Goal: Obtain resource: Download file/media

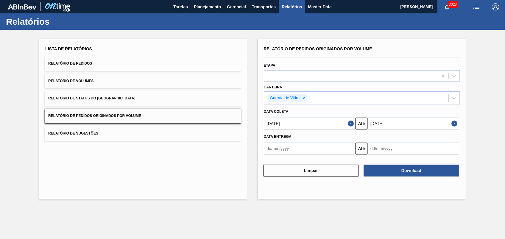
click at [322, 186] on div "Relatório de Pedidos Originados por Volume Etapa Carteira Garrafa de Vidro Data…" at bounding box center [362, 119] width 208 height 161
click at [398, 123] on input "[DATE]" at bounding box center [413, 124] width 92 height 12
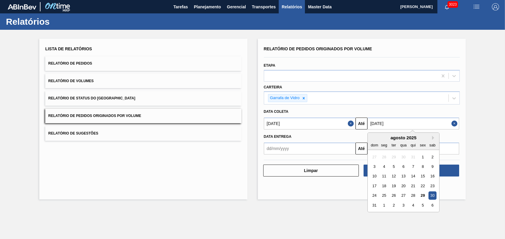
click at [351, 124] on button "Close" at bounding box center [352, 124] width 8 height 12
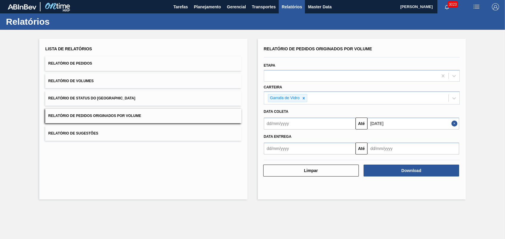
click at [338, 124] on input "text" at bounding box center [310, 124] width 92 height 12
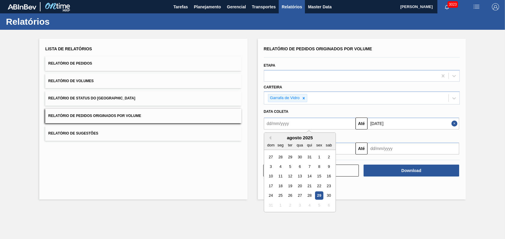
drag, startPoint x: 222, startPoint y: 160, endPoint x: 244, endPoint y: 155, distance: 22.5
click at [222, 160] on div "Lista de Relatórios Relatório de Pedidos Relatório de Volumes Relatório de Stat…" at bounding box center [143, 119] width 208 height 161
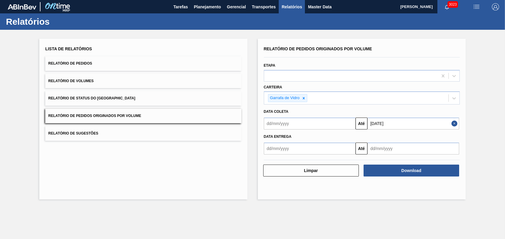
click at [290, 126] on input "text" at bounding box center [310, 124] width 92 height 12
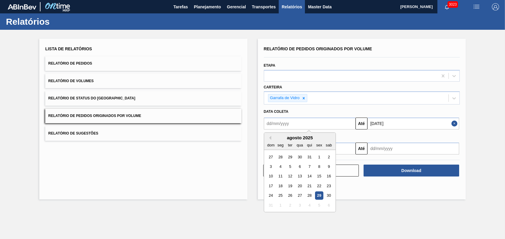
click at [319, 125] on input "text" at bounding box center [310, 124] width 92 height 12
click at [264, 143] on div "dom seg ter qua qui sex sab" at bounding box center [299, 145] width 71 height 10
drag, startPoint x: 321, startPoint y: 196, endPoint x: 324, endPoint y: 191, distance: 6.5
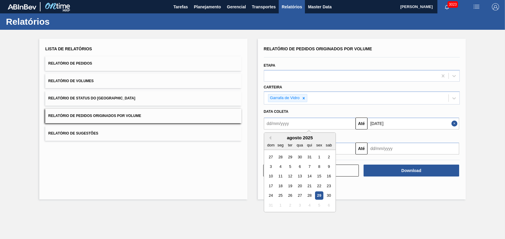
click at [320, 196] on div "29" at bounding box center [319, 196] width 8 height 8
type input "[DATE]"
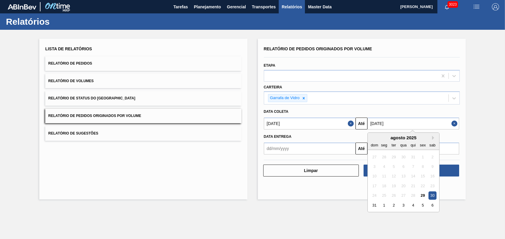
click at [407, 123] on input "[DATE]" at bounding box center [413, 124] width 92 height 12
click at [430, 206] on div "6" at bounding box center [433, 205] width 8 height 8
type input "[DATE]"
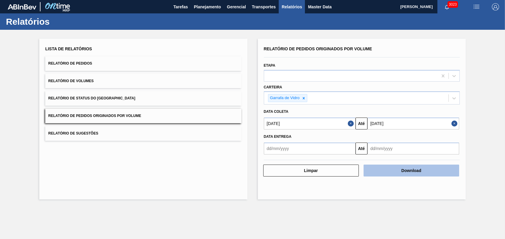
click at [395, 168] on button "Download" at bounding box center [412, 171] width 96 height 12
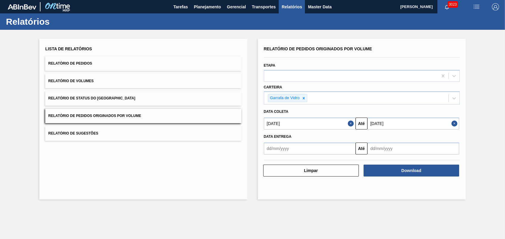
click at [347, 121] on input "[DATE]" at bounding box center [310, 124] width 92 height 12
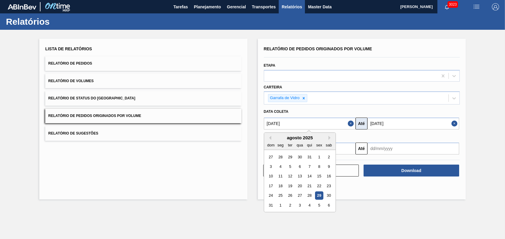
drag, startPoint x: 351, startPoint y: 121, endPoint x: 355, endPoint y: 123, distance: 4.6
click at [351, 121] on button "Close" at bounding box center [352, 124] width 8 height 12
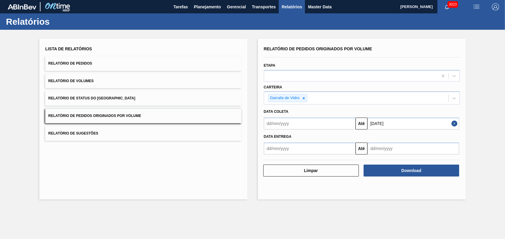
click at [455, 122] on button "Close" at bounding box center [455, 124] width 8 height 12
click at [319, 127] on input "text" at bounding box center [310, 124] width 92 height 12
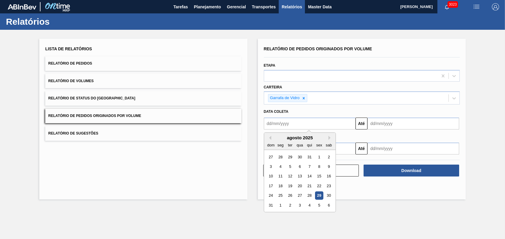
type input "[DATE]"
click at [405, 130] on div "Data entrega Até" at bounding box center [361, 142] width 201 height 25
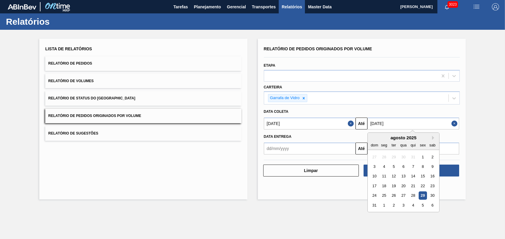
click at [405, 123] on input "[DATE]" at bounding box center [413, 124] width 92 height 12
click at [431, 194] on div "30" at bounding box center [433, 196] width 8 height 8
type input "[DATE]"
